Goal: Transaction & Acquisition: Purchase product/service

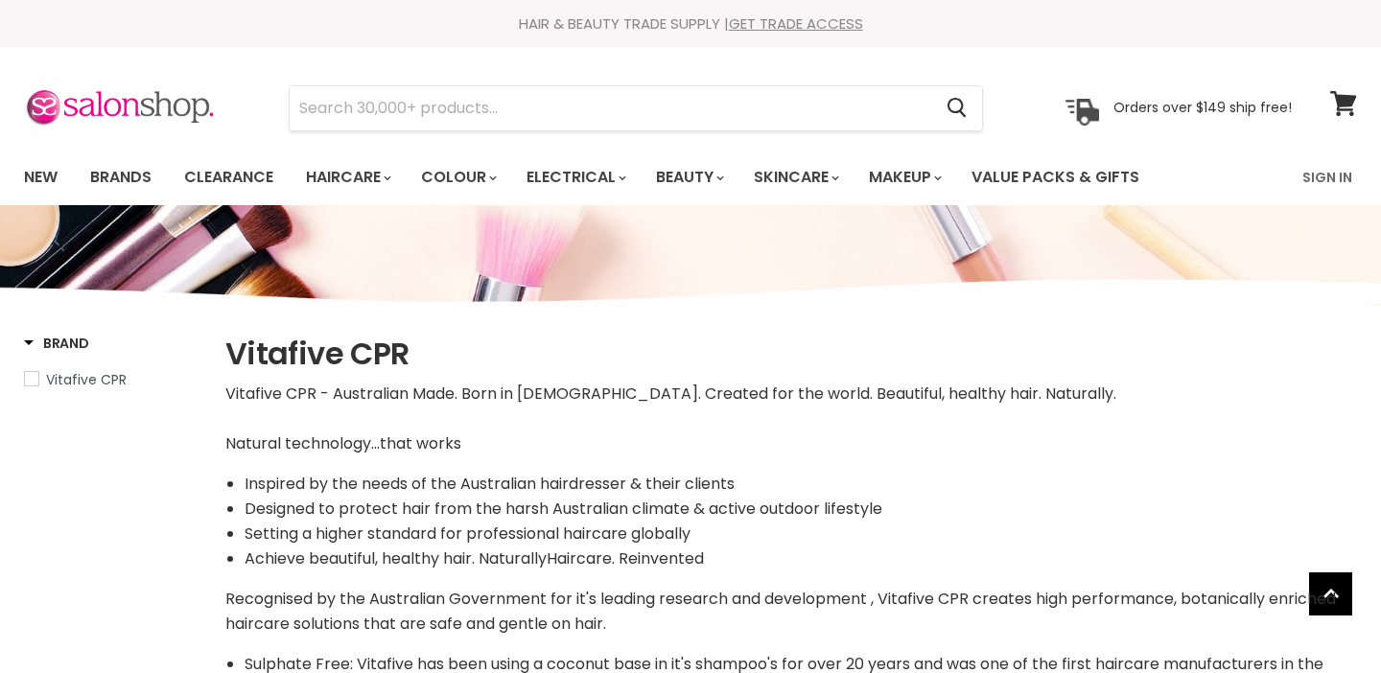
select select "manual"
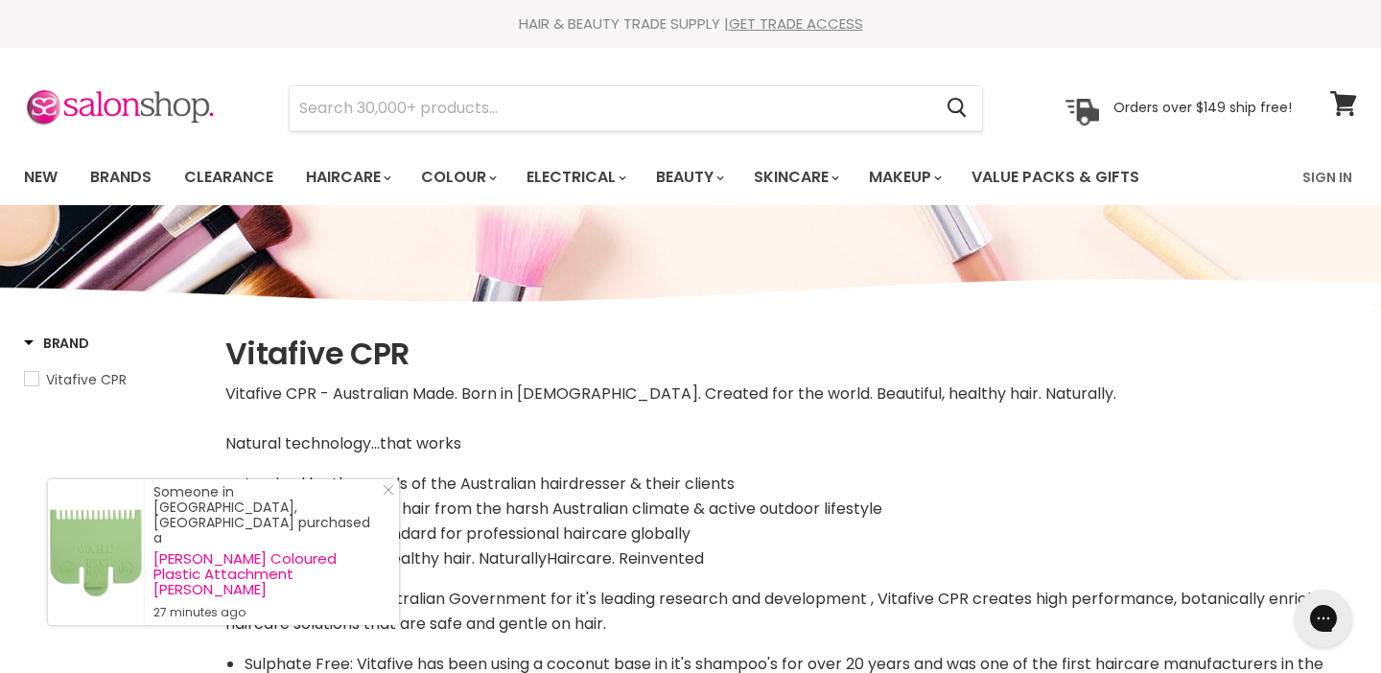
click at [33, 380] on span "Vitafive CPR" at bounding box center [31, 378] width 13 height 13
select select "manual"
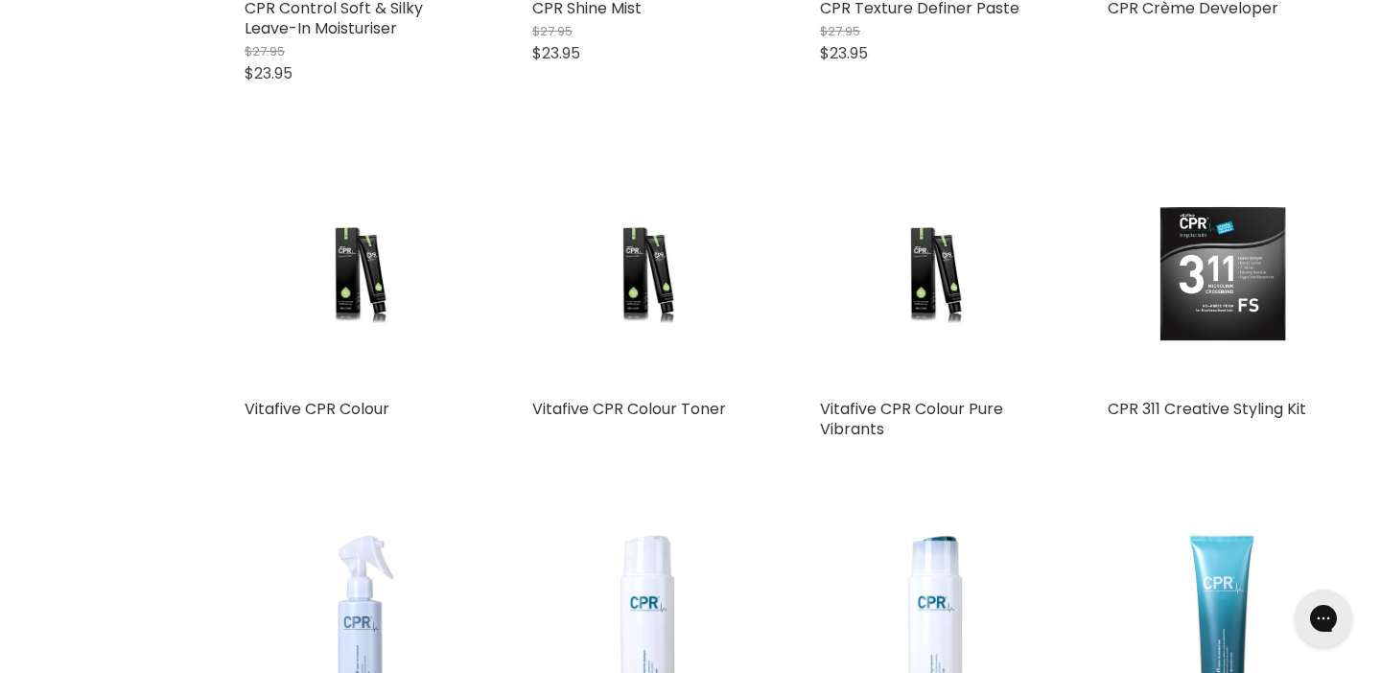
scroll to position [4373, 0]
click at [649, 408] on link "Vitafive CPR Colour Toner" at bounding box center [629, 408] width 194 height 22
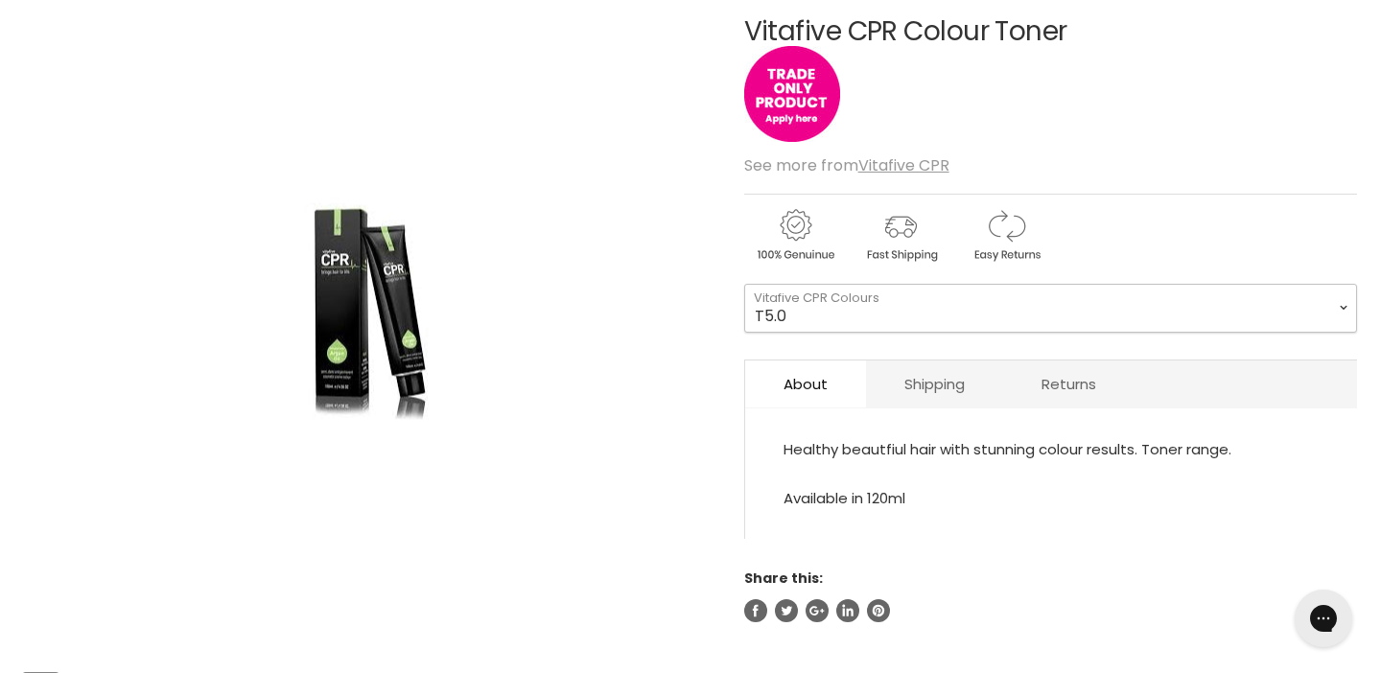
click at [864, 313] on select "T5.0 T5.1 T5.26 T5.32 T6.11 T6.12 T6.66 T7.0 T7.32 T7.44 T7.71 T8.12 T8.21 T9.0…" at bounding box center [1050, 308] width 613 height 48
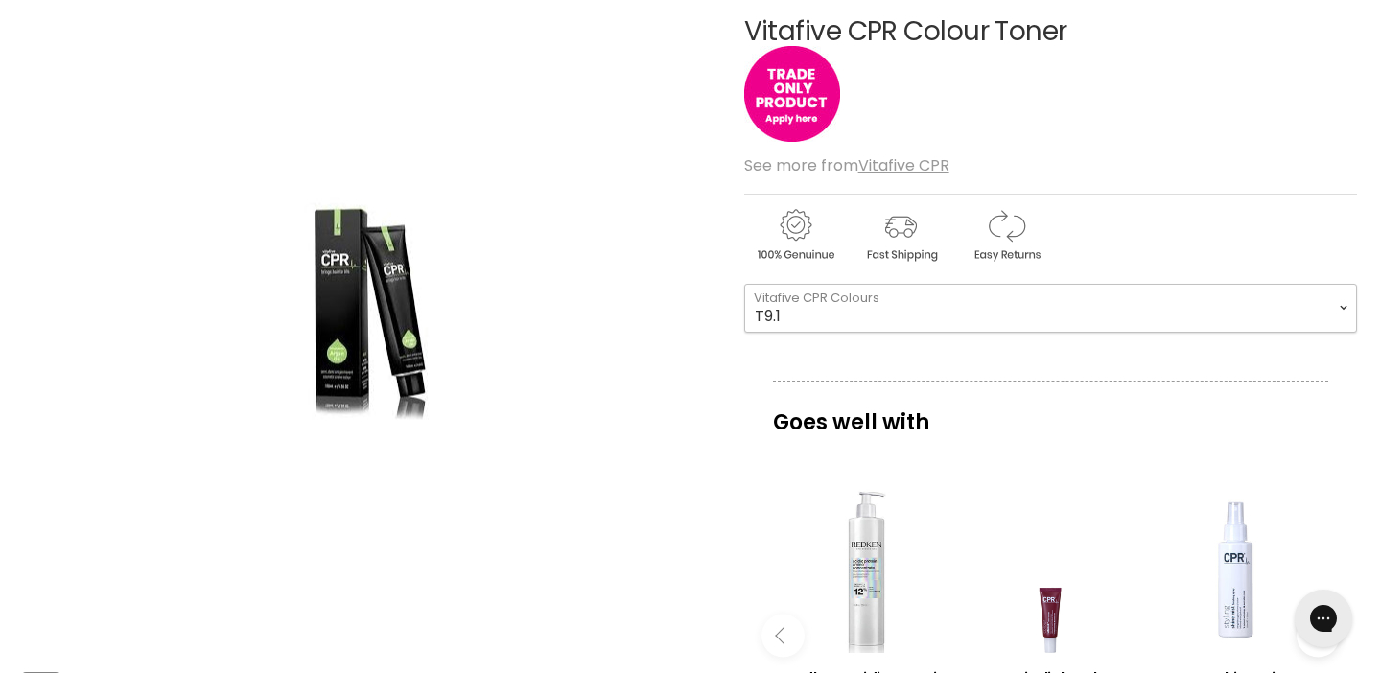
click at [744, 284] on select "T5.0 T5.1 T5.26 T5.32 T6.11 T6.12 T6.66 T7.0 T7.32 T7.44 T7.71 T8.12 T8.21 T9.0…" at bounding box center [1050, 308] width 613 height 48
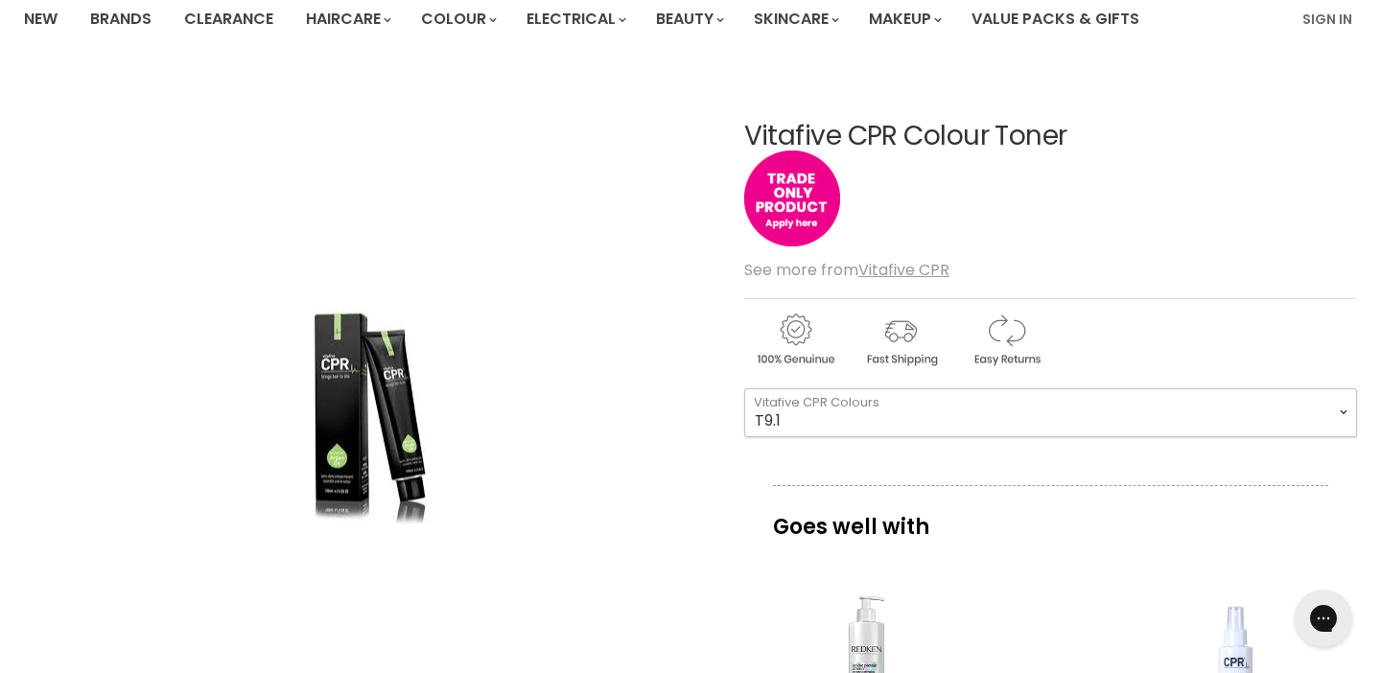
scroll to position [156, 0]
click at [878, 421] on select "T5.0 T5.1 T5.26 T5.32 T6.11 T6.12 T6.66 T7.0 T7.32 T7.44 T7.71 T8.12 T8.21 T9.0…" at bounding box center [1050, 414] width 613 height 48
click at [744, 390] on select "T5.0 T5.1 T5.26 T5.32 T6.11 T6.12 T6.66 T7.0 T7.32 T7.44 T7.71 T8.12 T8.21 T9.0…" at bounding box center [1050, 414] width 613 height 48
select select "T10.1"
click at [906, 270] on u "Vitafive CPR" at bounding box center [903, 272] width 91 height 22
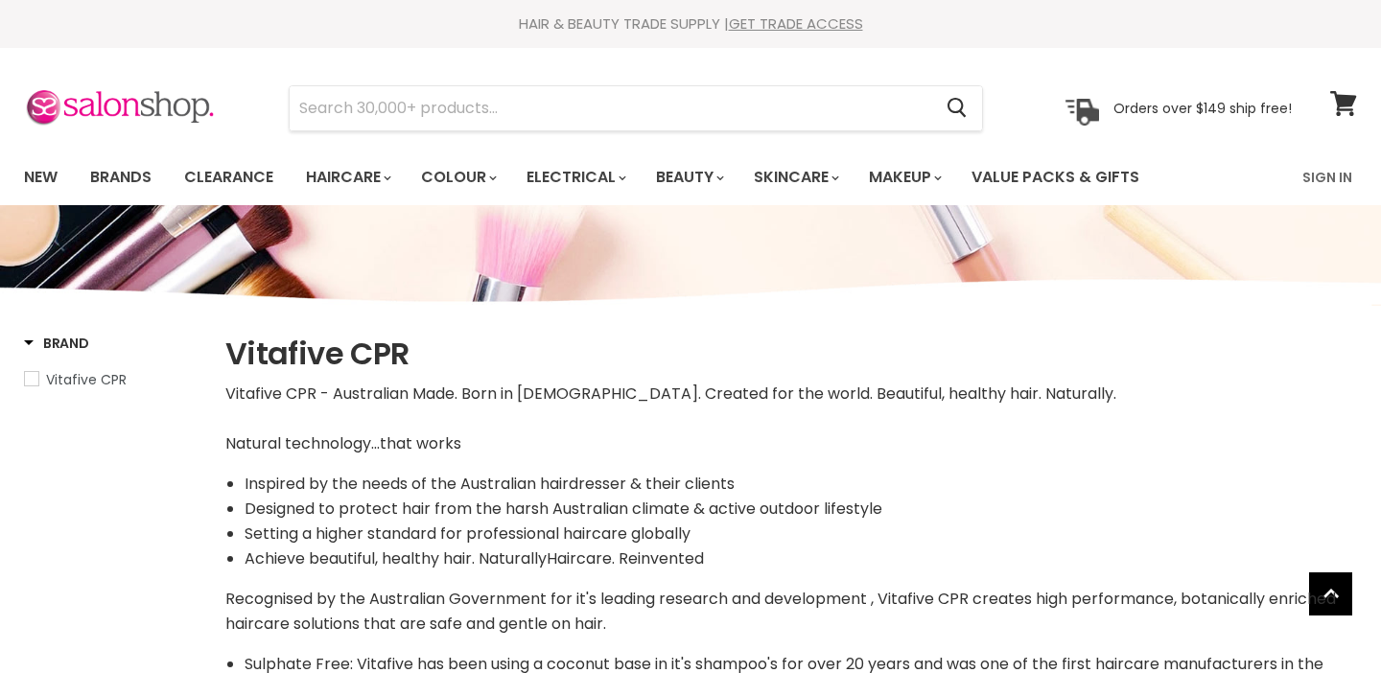
select select "manual"
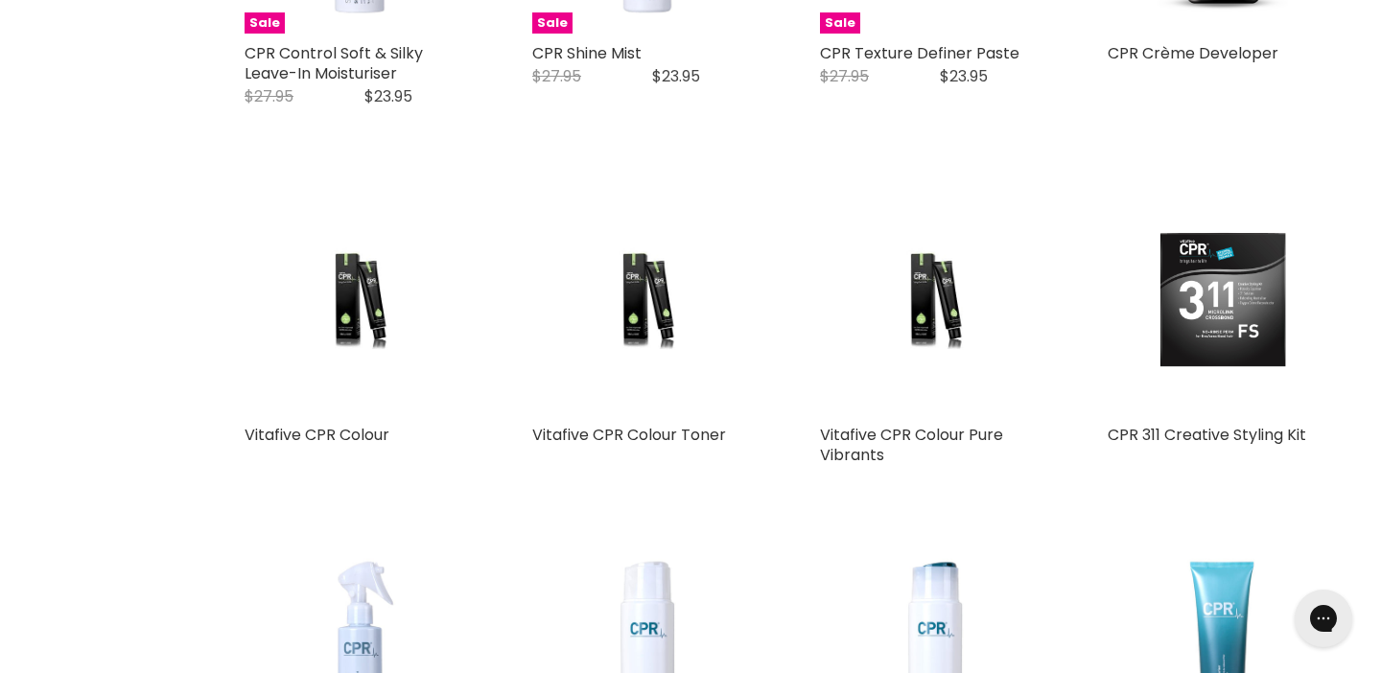
scroll to position [4250, 0]
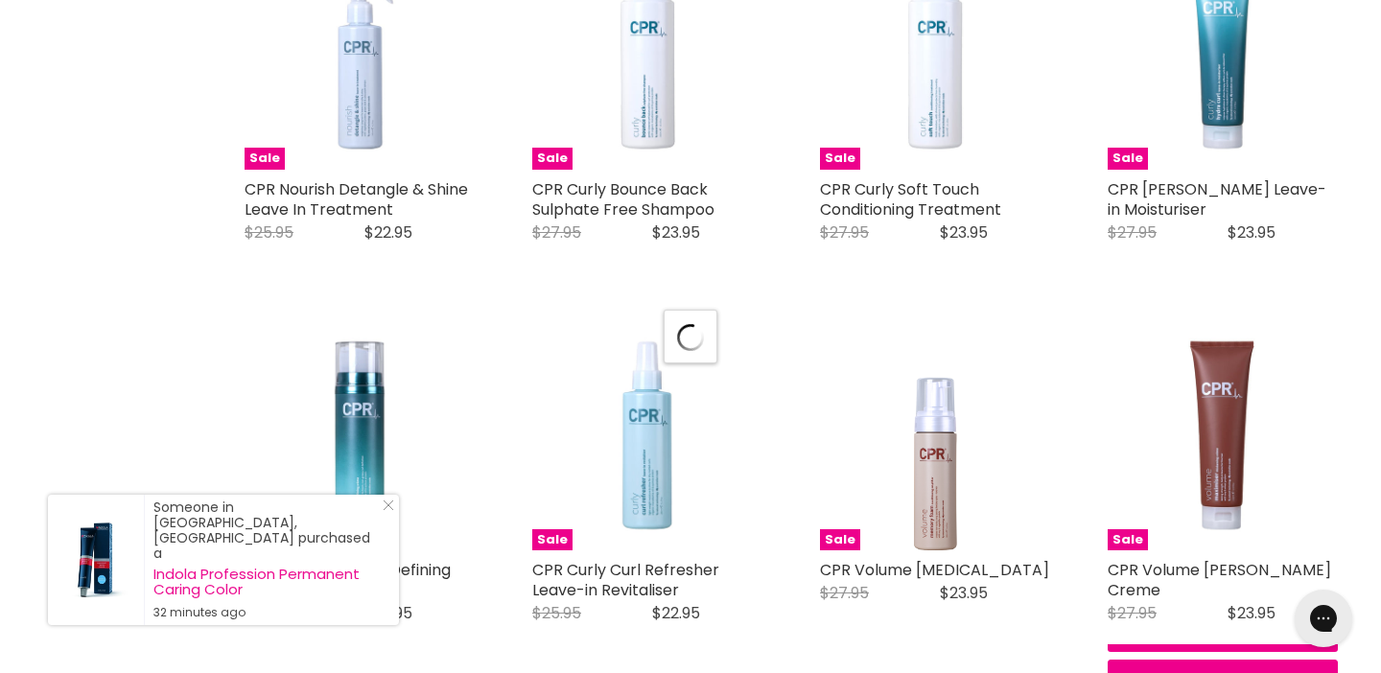
select select "manual"
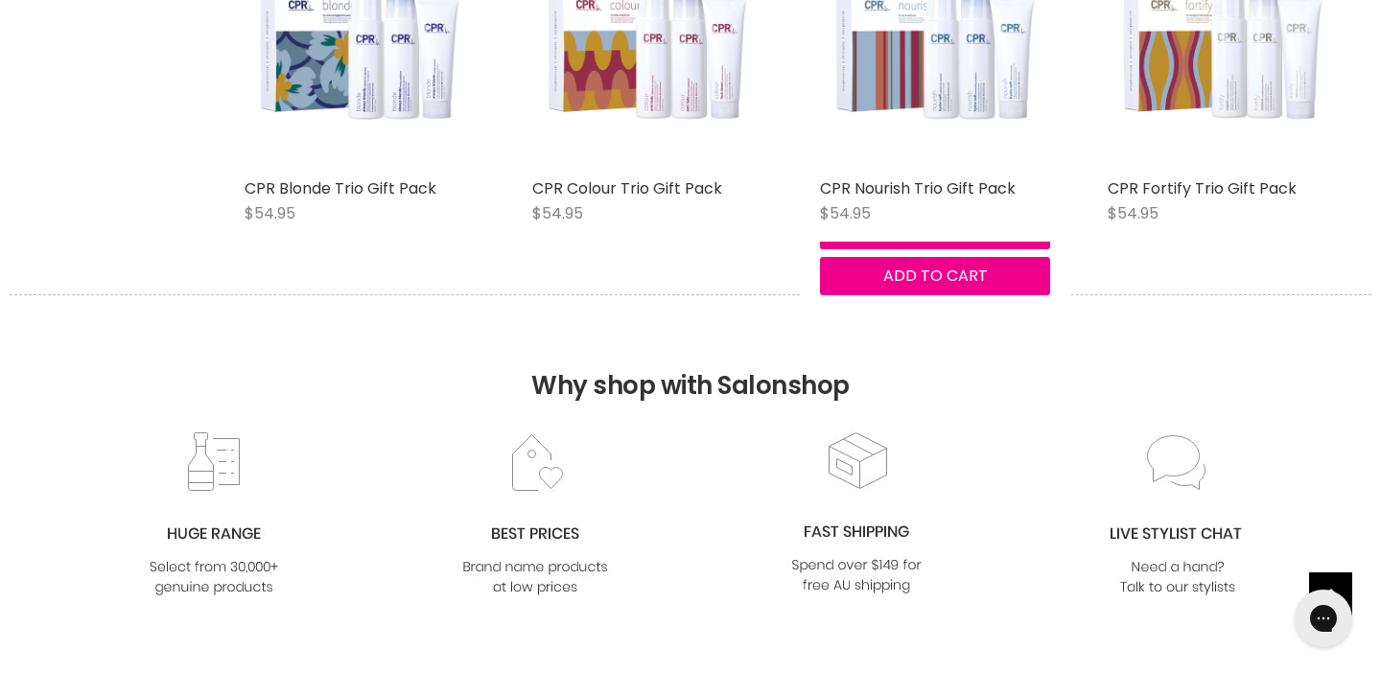
scroll to position [7082, 0]
